Goal: Navigation & Orientation: Find specific page/section

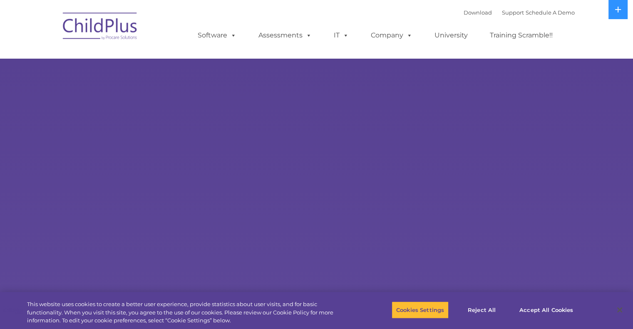
select select "MEDIUM"
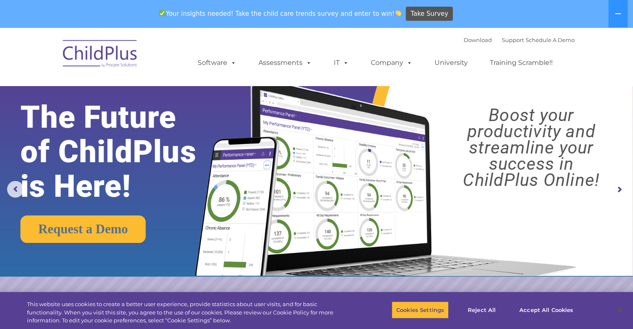
click at [428, 37] on div "Download Support | Schedule A Demo  MENU MENU Software ChildPlus: The original…" at bounding box center [378, 57] width 394 height 46
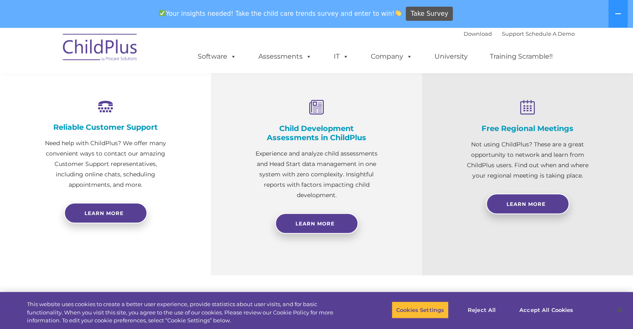
scroll to position [302, 0]
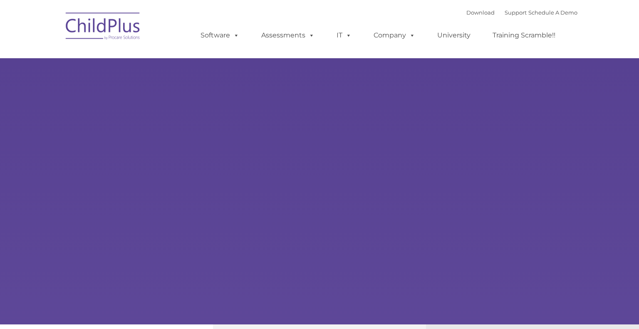
type input ""
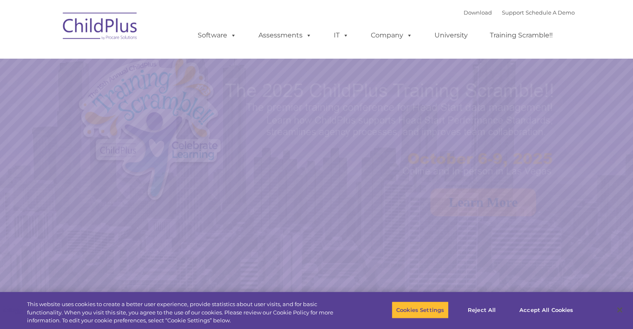
select select "MEDIUM"
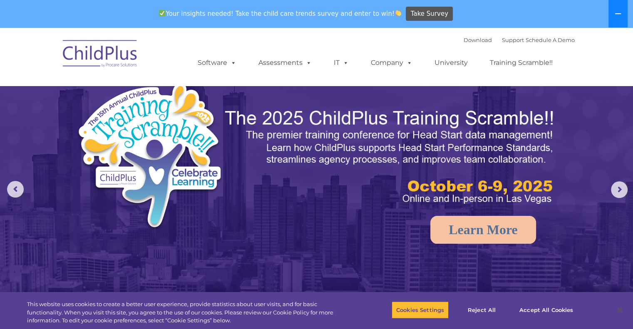
click at [615, 13] on icon at bounding box center [618, 13] width 6 height 1
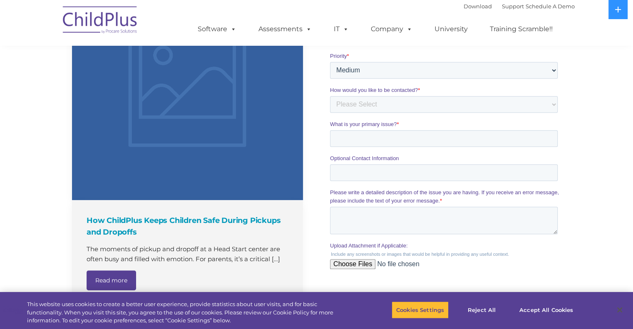
scroll to position [626, 0]
